Goal: Information Seeking & Learning: Learn about a topic

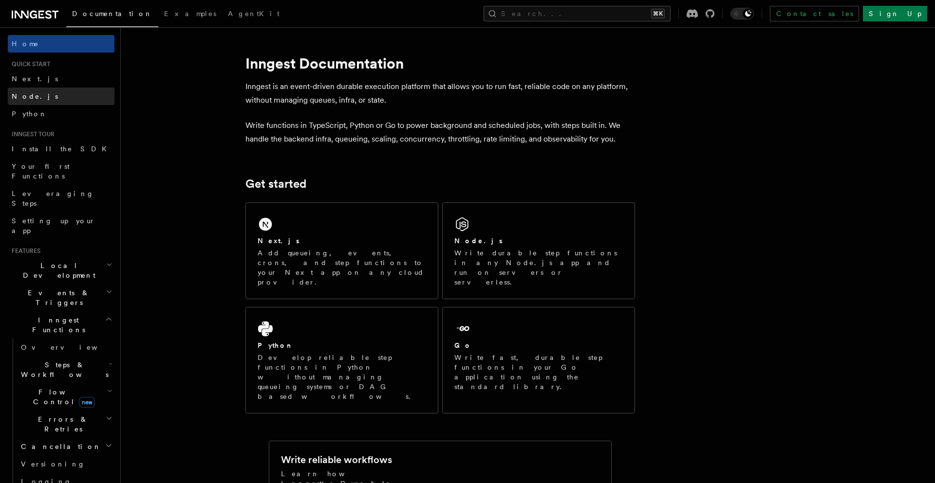
click at [57, 100] on link "Node.js" at bounding box center [61, 97] width 107 height 18
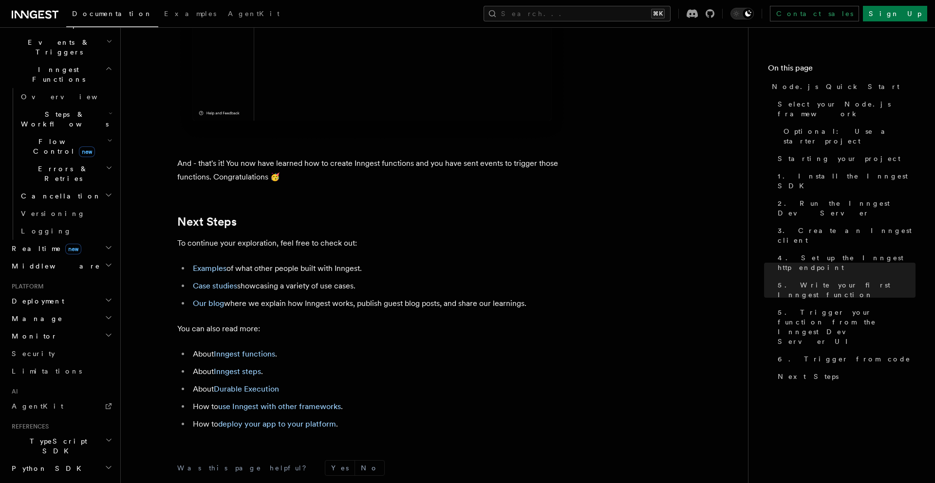
scroll to position [263, 0]
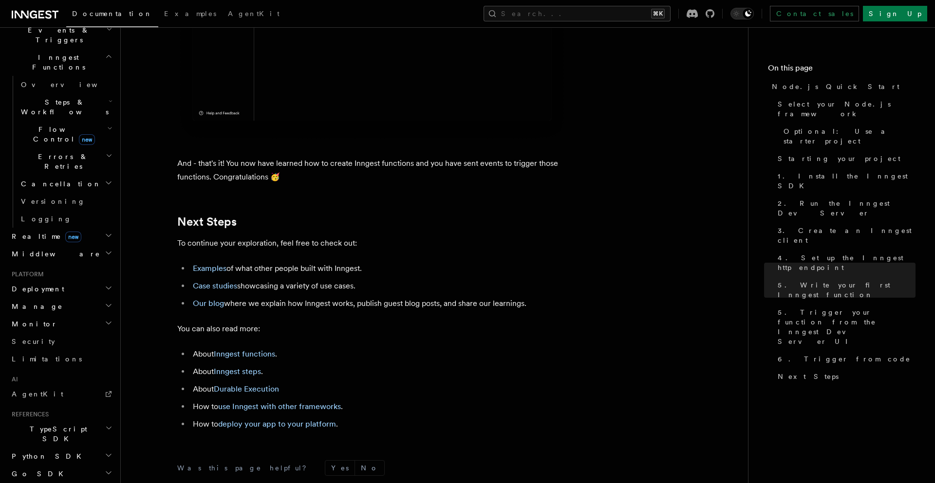
click at [62, 280] on h2 "Deployment" at bounding box center [61, 289] width 107 height 18
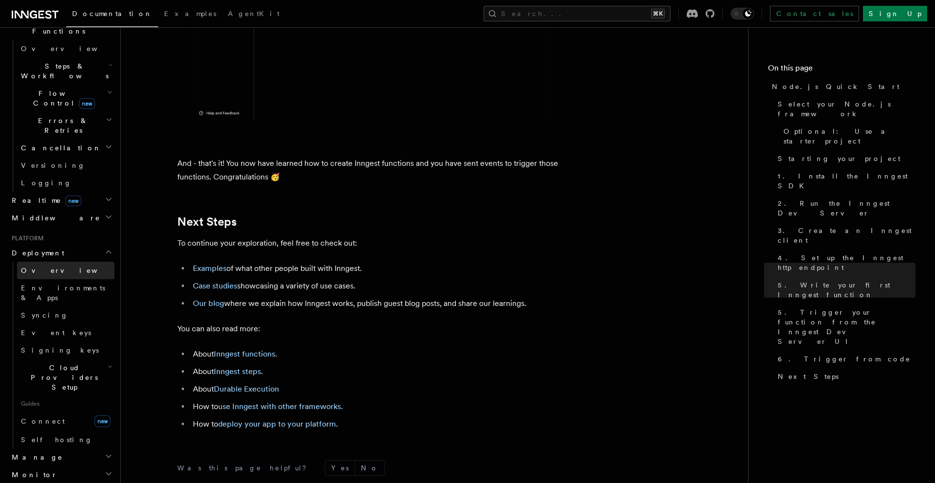
scroll to position [300, 0]
click at [65, 261] on link "Overview" at bounding box center [65, 270] width 97 height 18
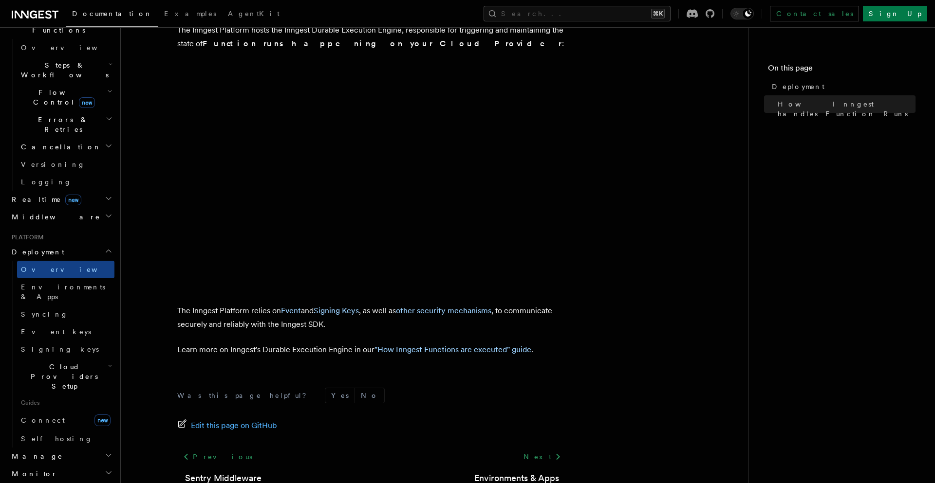
scroll to position [347, 0]
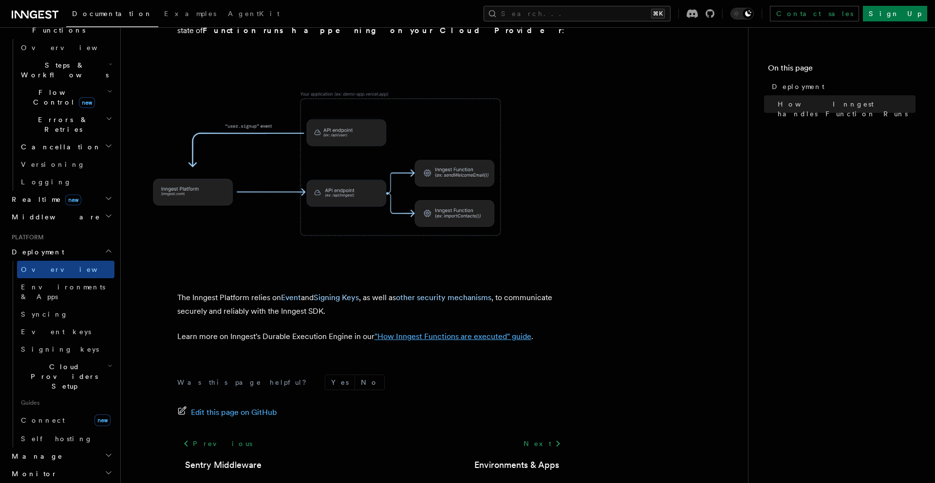
click at [463, 332] on link ""How Inngest Functions are executed" guide" at bounding box center [452, 336] width 157 height 9
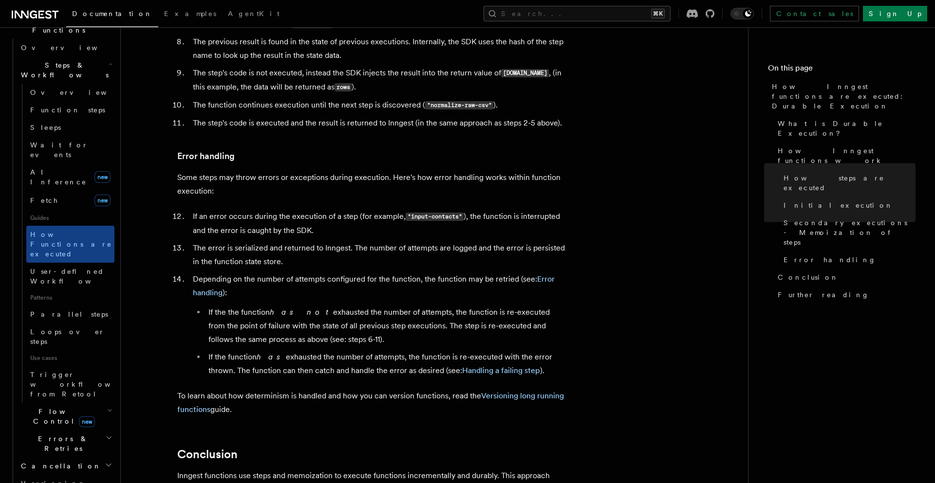
scroll to position [1538, 0]
